Goal: Obtain resource: Download file/media

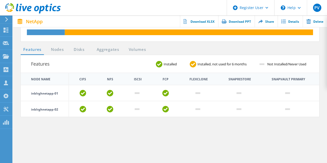
scroll to position [181, 0]
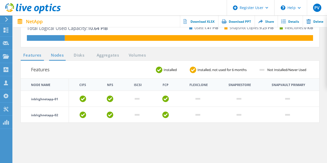
click at [60, 58] on link "Nodes" at bounding box center [57, 55] width 17 height 6
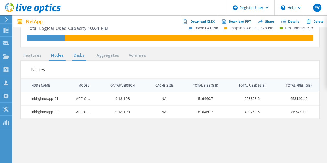
click at [80, 57] on link "Disks" at bounding box center [79, 55] width 14 height 6
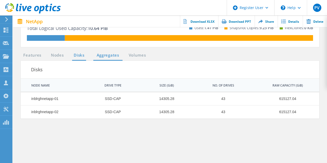
click at [98, 55] on link "Aggregates" at bounding box center [107, 55] width 29 height 6
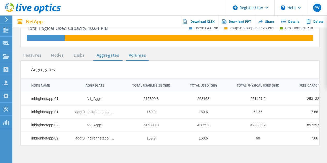
click at [126, 55] on link "Volumes" at bounding box center [137, 55] width 22 height 6
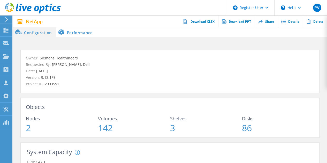
click at [66, 28] on div at bounding box center [170, 27] width 314 height 1
click at [72, 37] on li "Performance" at bounding box center [76, 32] width 41 height 10
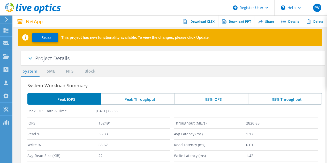
scroll to position [14, 0]
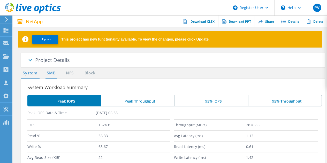
click at [56, 73] on link "SMB" at bounding box center [50, 73] width 11 height 6
click at [70, 72] on link "NFS" at bounding box center [70, 73] width 10 height 6
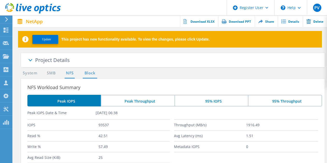
click at [90, 71] on link "Block" at bounding box center [90, 73] width 14 height 6
click at [33, 60] on span at bounding box center [30, 61] width 26 height 26
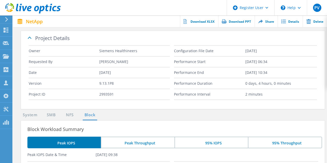
scroll to position [40, 0]
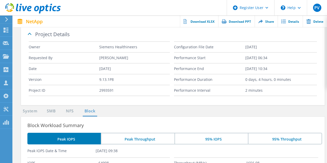
click at [112, 89] on label "2993591" at bounding box center [134, 90] width 70 height 10
copy label "2993591"
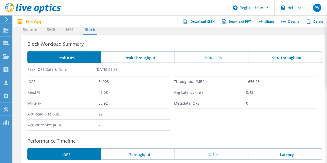
scroll to position [143, 0]
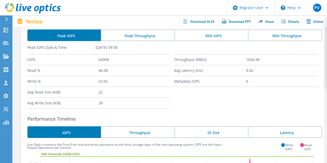
click at [128, 34] on li "Peak Throughput" at bounding box center [137, 35] width 73 height 12
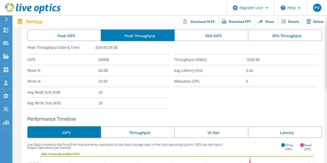
click at [73, 38] on li "Peak IOPS" at bounding box center [63, 35] width 73 height 12
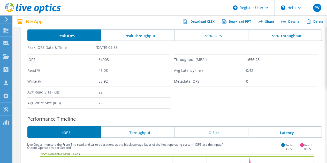
click at [190, 35] on li "95% IOPS" at bounding box center [210, 35] width 73 height 12
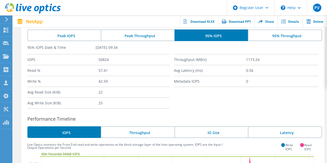
click at [271, 38] on li "95% Throughput" at bounding box center [285, 35] width 74 height 12
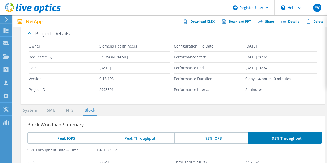
scroll to position [40, 0]
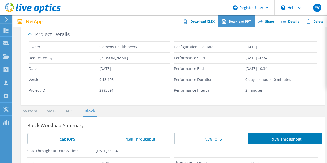
click at [240, 21] on link "Download PPT" at bounding box center [236, 21] width 36 height 12
